Goal: Task Accomplishment & Management: Use online tool/utility

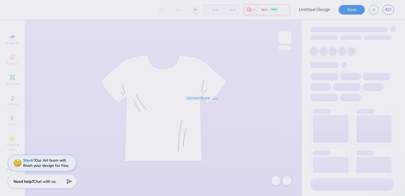
type input "Exec '25"
type input "14"
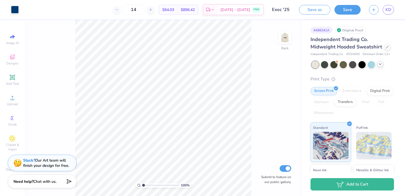
click at [380, 63] on icon at bounding box center [380, 64] width 4 height 4
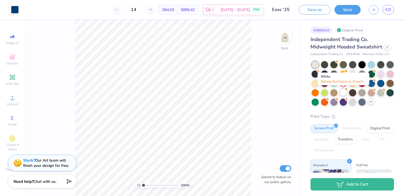
click at [343, 91] on div at bounding box center [343, 92] width 7 height 7
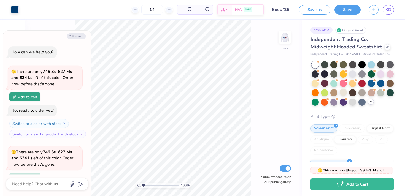
scroll to position [48, 0]
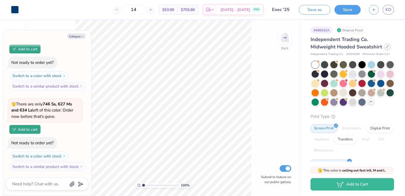
click at [386, 46] on icon at bounding box center [387, 46] width 3 height 3
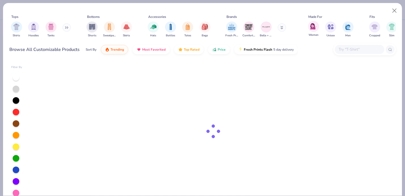
type textarea "x"
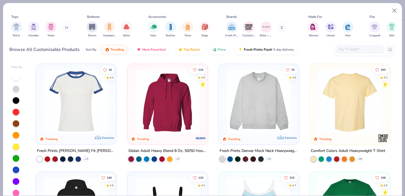
click at [344, 49] on input "text" at bounding box center [359, 49] width 42 height 6
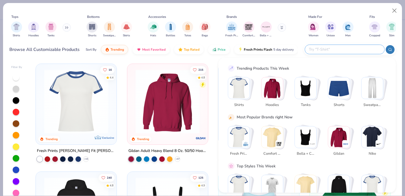
type input "o"
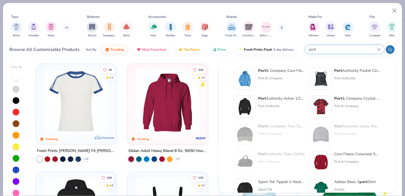
type input "port"
click at [268, 79] on div "Port & Company" at bounding box center [281, 78] width 46 height 5
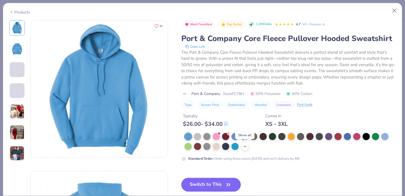
click at [246, 147] on icon at bounding box center [245, 146] width 4 height 4
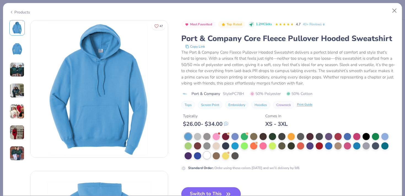
click at [208, 154] on div at bounding box center [206, 155] width 7 height 7
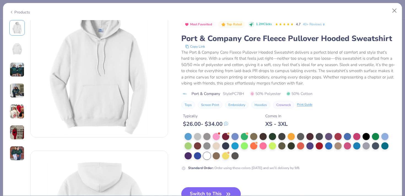
scroll to position [22, 0]
click at [203, 193] on button "Switch to This" at bounding box center [211, 194] width 60 height 14
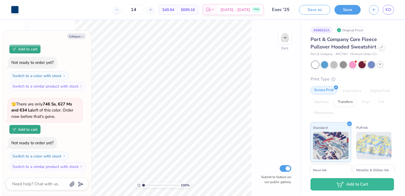
click at [331, 88] on div "Screen Print" at bounding box center [324, 90] width 27 height 8
click at [282, 40] on img at bounding box center [285, 37] width 22 height 22
click at [35, 6] on div at bounding box center [35, 9] width 8 height 8
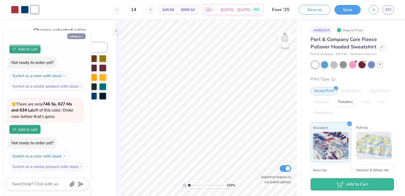
click at [77, 36] on button "Collapse" at bounding box center [76, 36] width 18 height 6
type textarea "x"
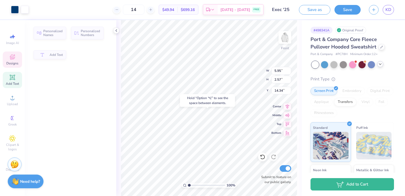
type input "14.71"
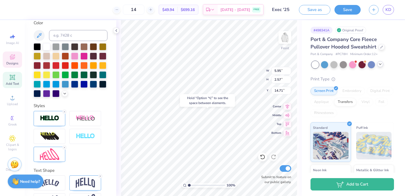
scroll to position [127, 0]
click at [64, 111] on icon at bounding box center [64, 111] width 3 height 3
type input "5.93"
type input "2.55"
type input "14.73"
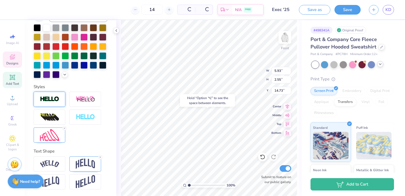
scroll to position [105, 0]
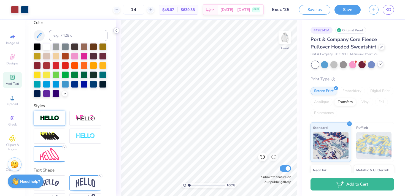
click at [116, 32] on icon at bounding box center [116, 30] width 4 height 4
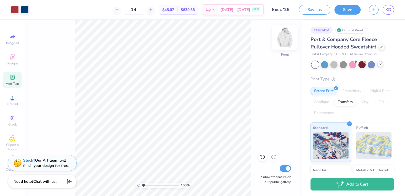
click at [286, 38] on img at bounding box center [285, 37] width 22 height 22
click at [292, 42] on img at bounding box center [285, 37] width 22 height 22
click at [292, 42] on div "100 % Front Submit to feature on our public gallery." at bounding box center [163, 108] width 277 height 176
click at [286, 40] on img at bounding box center [285, 37] width 22 height 22
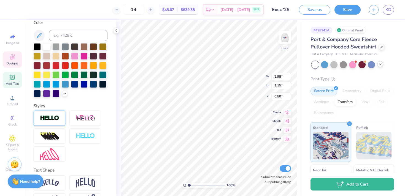
type input "1.12"
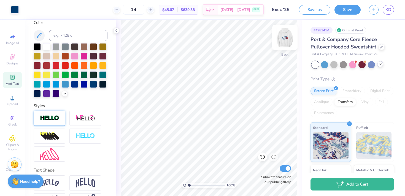
click at [288, 42] on img at bounding box center [285, 37] width 22 height 22
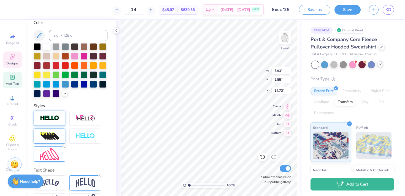
scroll to position [124, 0]
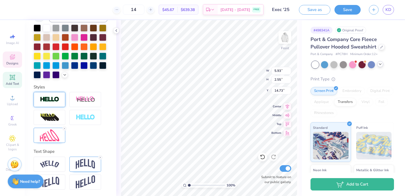
type input "14.27"
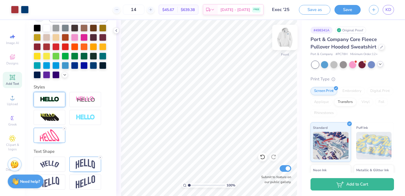
click at [281, 38] on img at bounding box center [285, 37] width 22 height 22
click at [340, 11] on button "Save" at bounding box center [348, 9] width 26 height 10
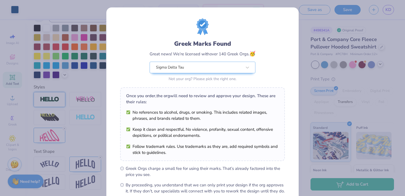
click at [393, 14] on div "Design Saved" at bounding box center [352, 16] width 98 height 25
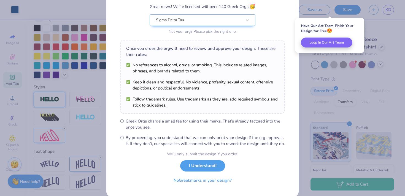
scroll to position [62, 0]
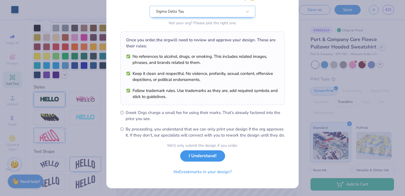
click at [197, 155] on button "I Understand!" at bounding box center [202, 156] width 45 height 11
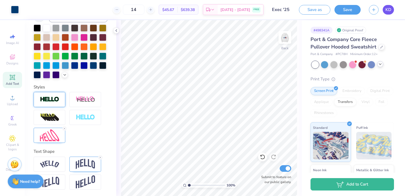
click at [386, 11] on span "KD" at bounding box center [389, 10] width 6 height 6
